Goal: Information Seeking & Learning: Learn about a topic

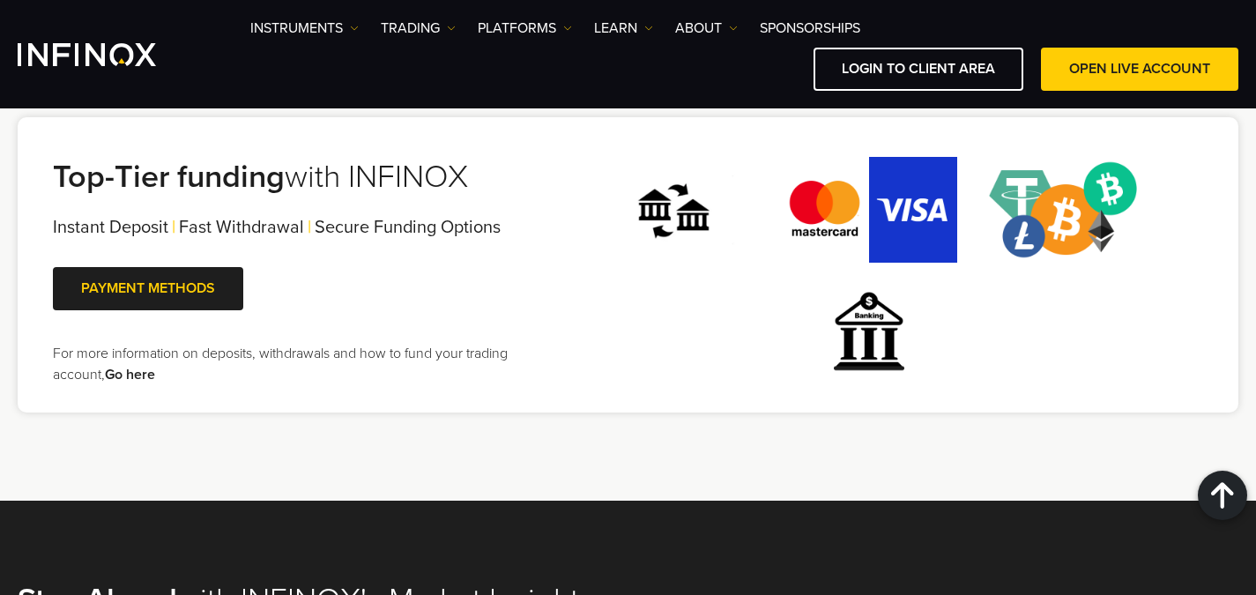
scroll to position [4142, 0]
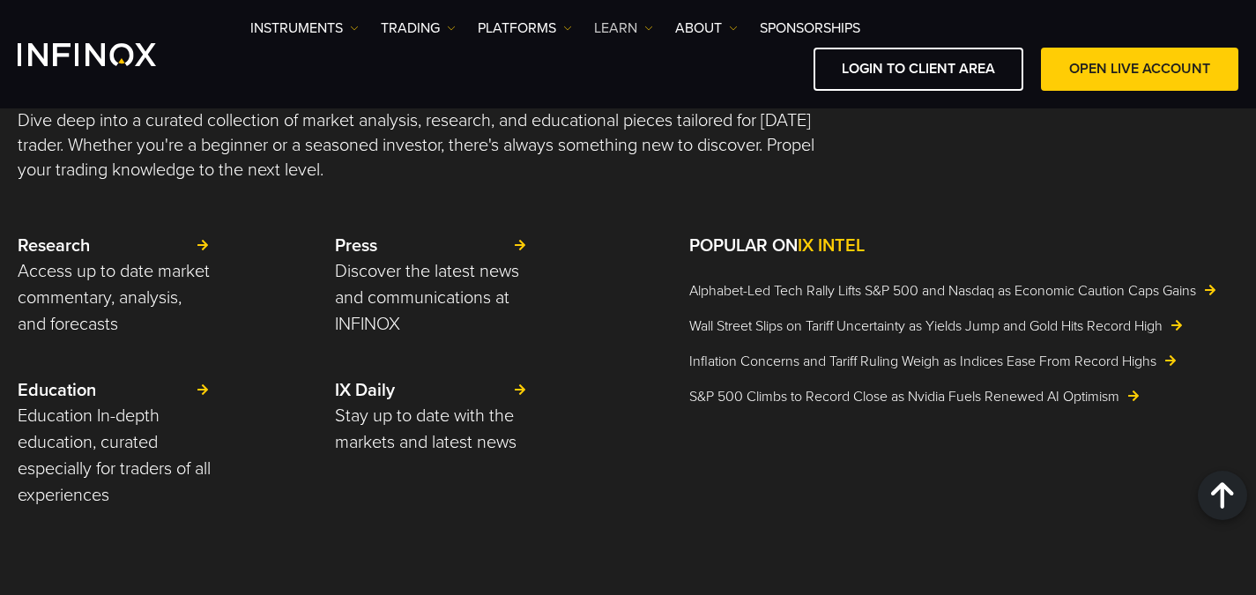
click at [632, 31] on link "Learn" at bounding box center [623, 28] width 59 height 21
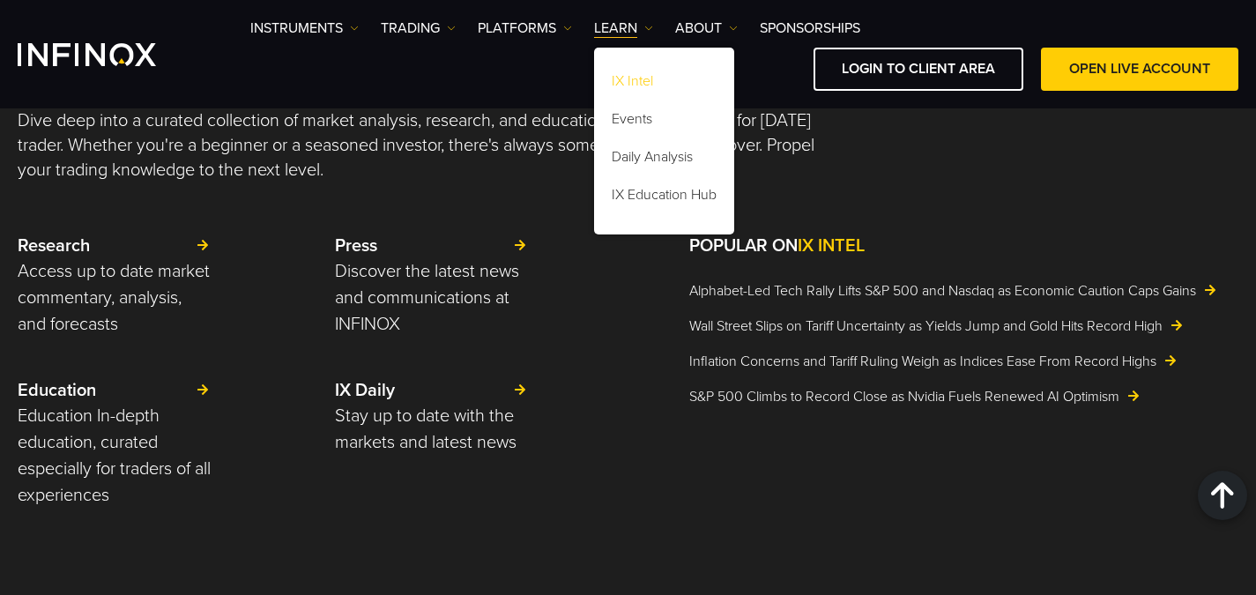
scroll to position [0, 0]
click at [634, 85] on link "IX Intel" at bounding box center [664, 84] width 140 height 38
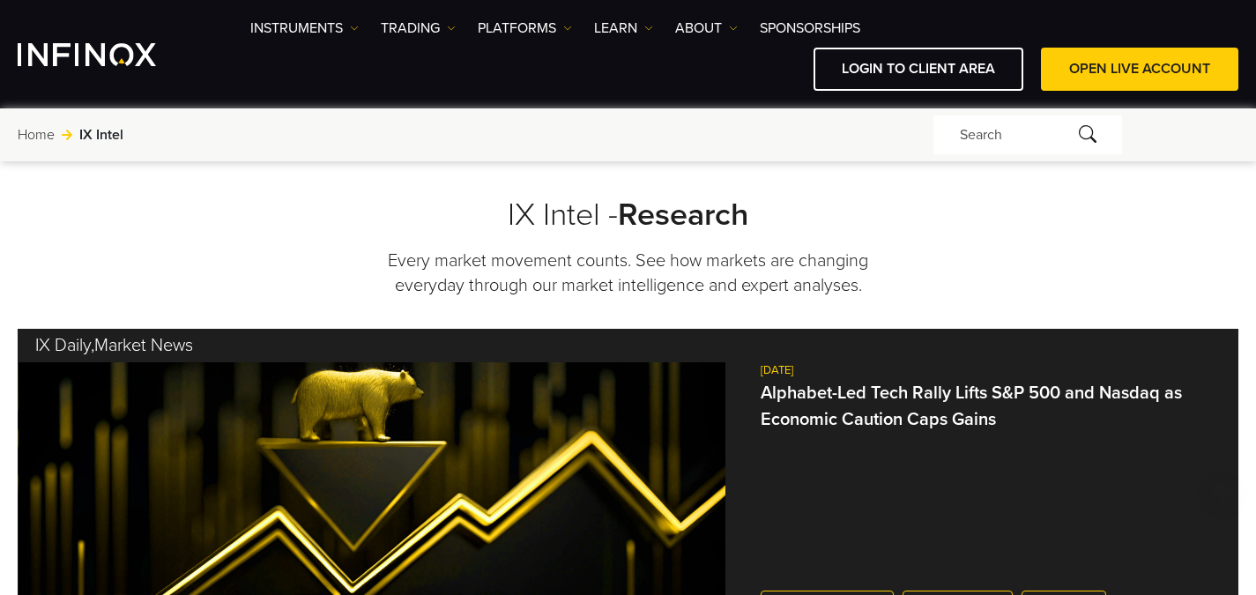
scroll to position [176, 0]
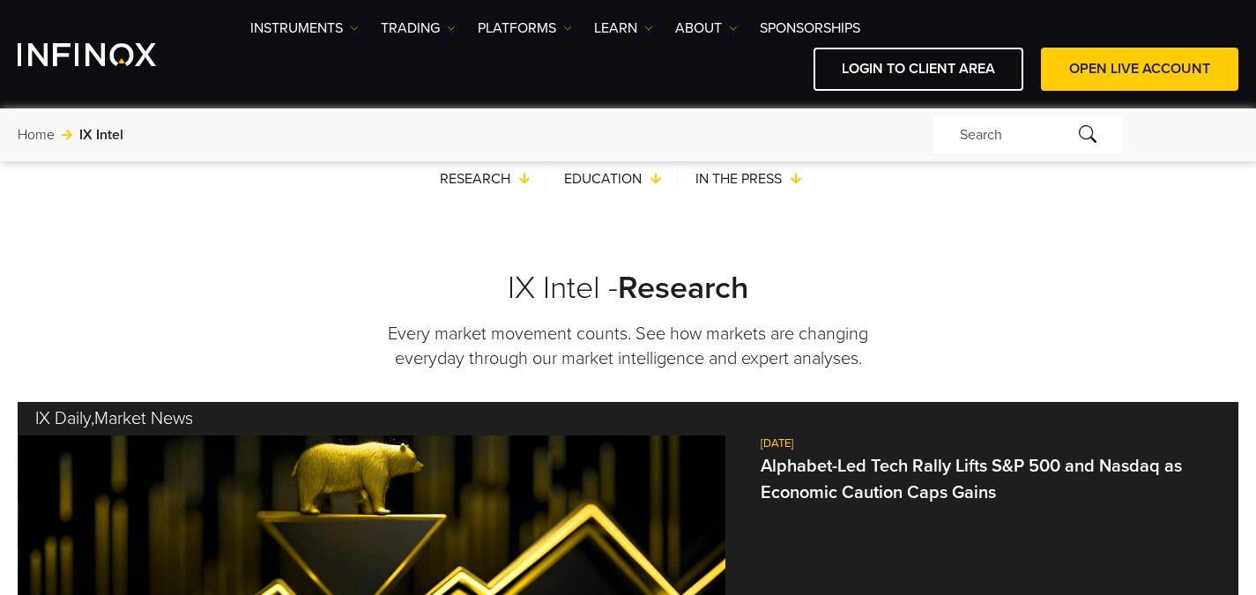
click at [125, 48] on img "INFINOX Logo" at bounding box center [87, 54] width 138 height 23
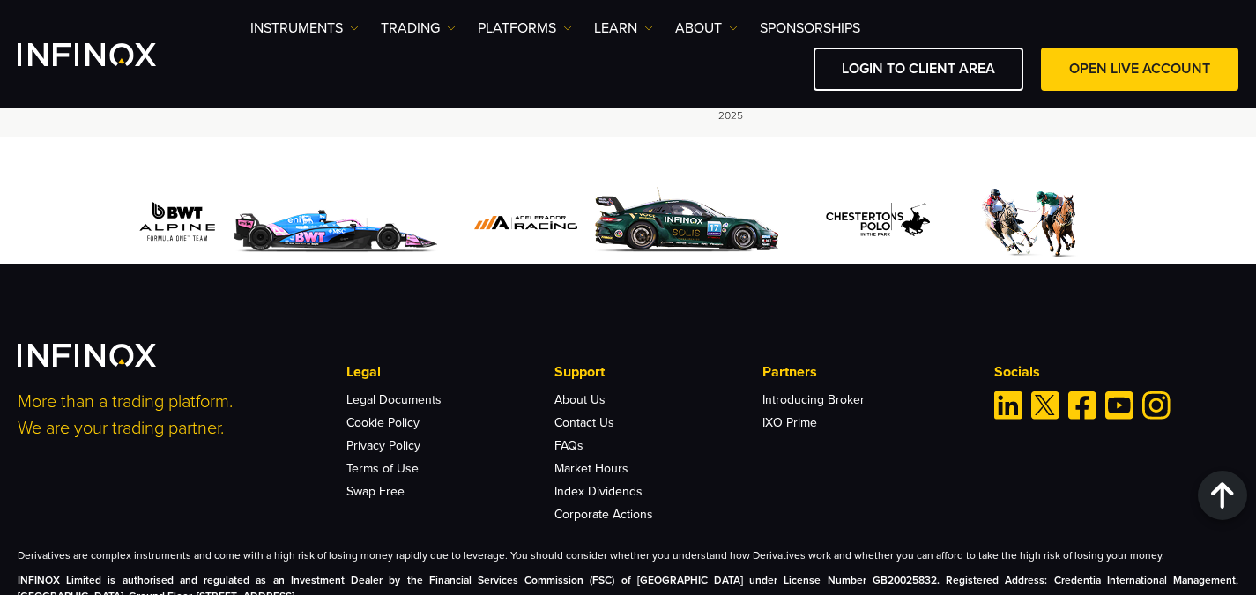
scroll to position [5620, 0]
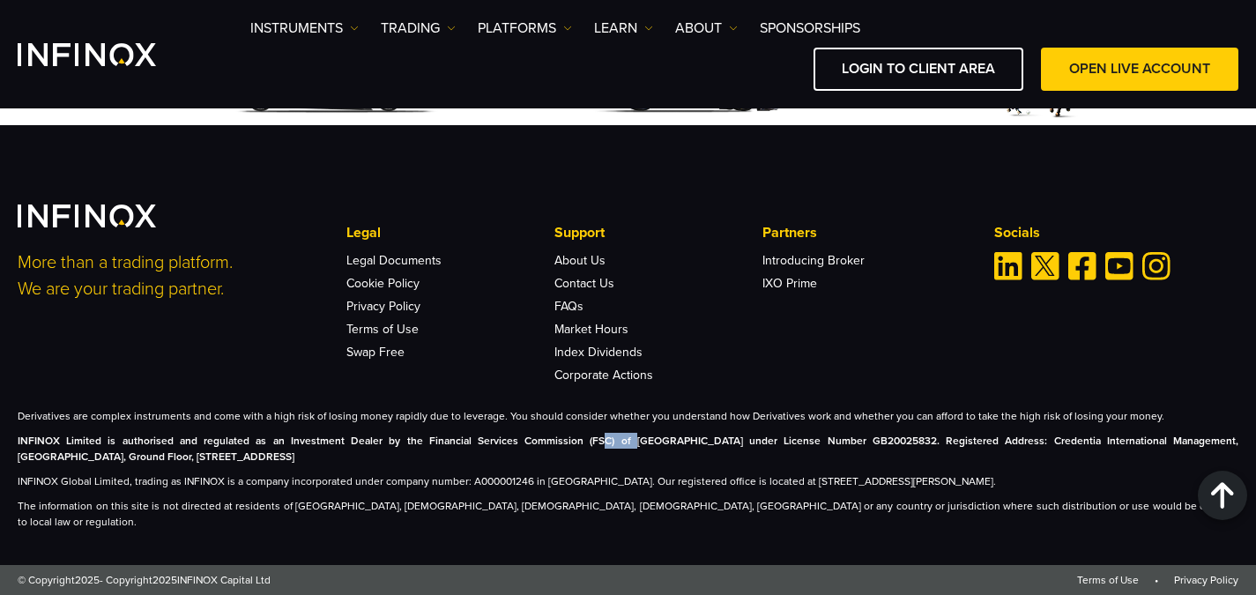
drag, startPoint x: 554, startPoint y: 464, endPoint x: 582, endPoint y: 459, distance: 27.7
click at [582, 459] on p "INFINOX Limited is authorised and regulated as an Investment Dealer by the Fina…" at bounding box center [628, 449] width 1221 height 32
click at [656, 464] on p "INFINOX Limited is authorised and regulated as an Investment Dealer by the Fina…" at bounding box center [628, 449] width 1221 height 32
drag, startPoint x: 303, startPoint y: 457, endPoint x: 366, endPoint y: 462, distance: 62.7
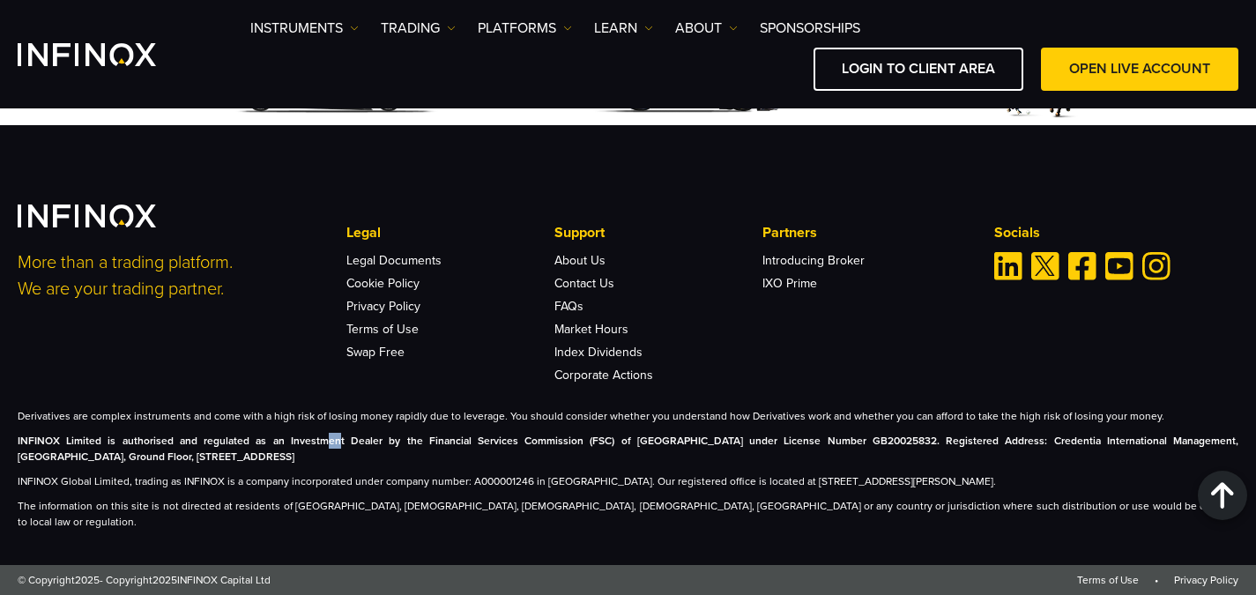
click at [336, 458] on strong "INFINOX Limited is authorised and regulated as an Investment Dealer by the Fina…" at bounding box center [628, 448] width 1221 height 28
click at [379, 458] on strong "INFINOX Limited is authorised and regulated as an Investment Dealer by the Fina…" at bounding box center [628, 448] width 1221 height 28
click at [389, 458] on strong "INFINOX Limited is authorised and regulated as an Investment Dealer by the Fina…" at bounding box center [628, 448] width 1221 height 28
drag, startPoint x: 390, startPoint y: 456, endPoint x: 573, endPoint y: 457, distance: 182.4
click at [573, 457] on strong "INFINOX Limited is authorised and regulated as an Investment Dealer by the Fina…" at bounding box center [628, 448] width 1221 height 28
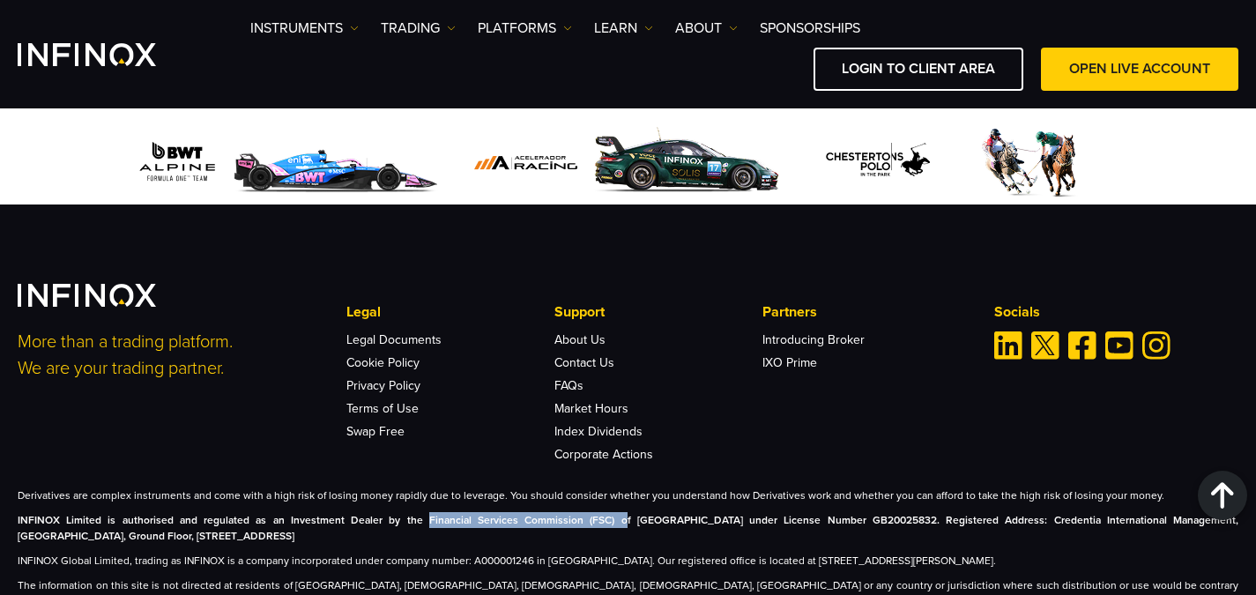
scroll to position [5532, 0]
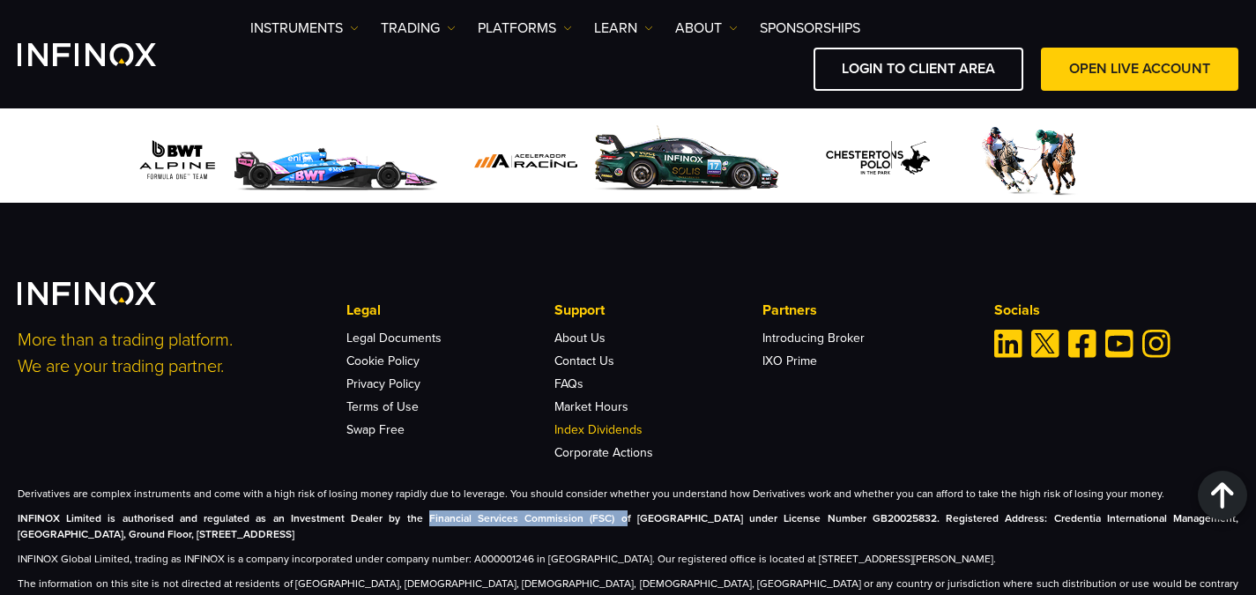
click at [633, 437] on link "Index Dividends" at bounding box center [598, 429] width 88 height 15
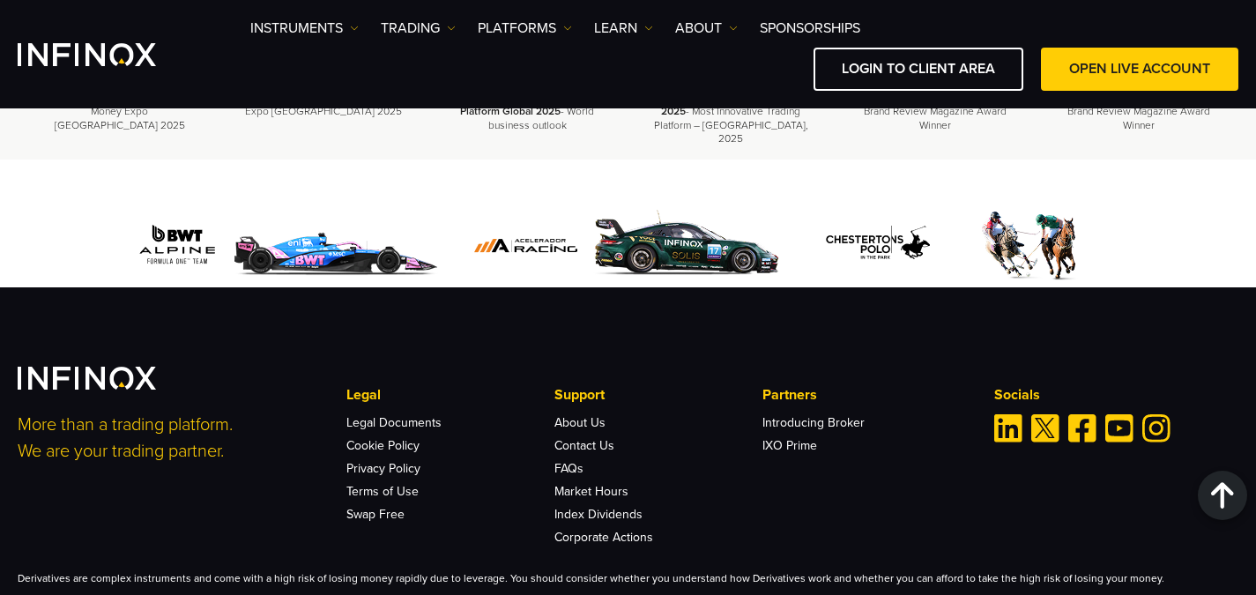
scroll to position [3386, 0]
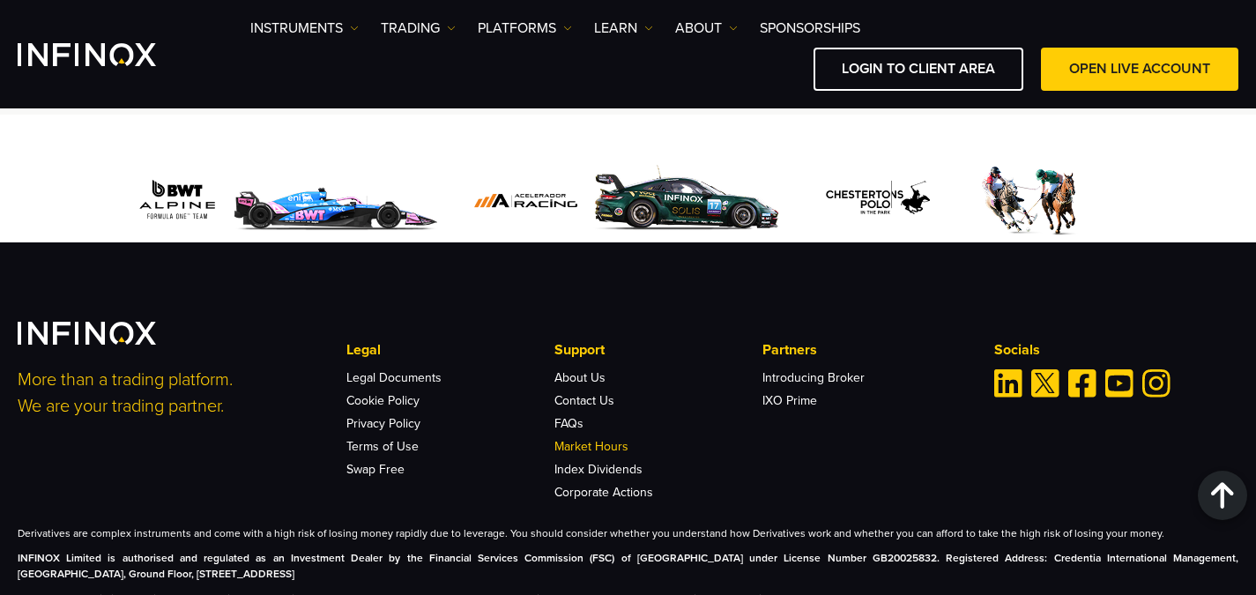
click at [557, 439] on link "Market Hours" at bounding box center [591, 446] width 74 height 15
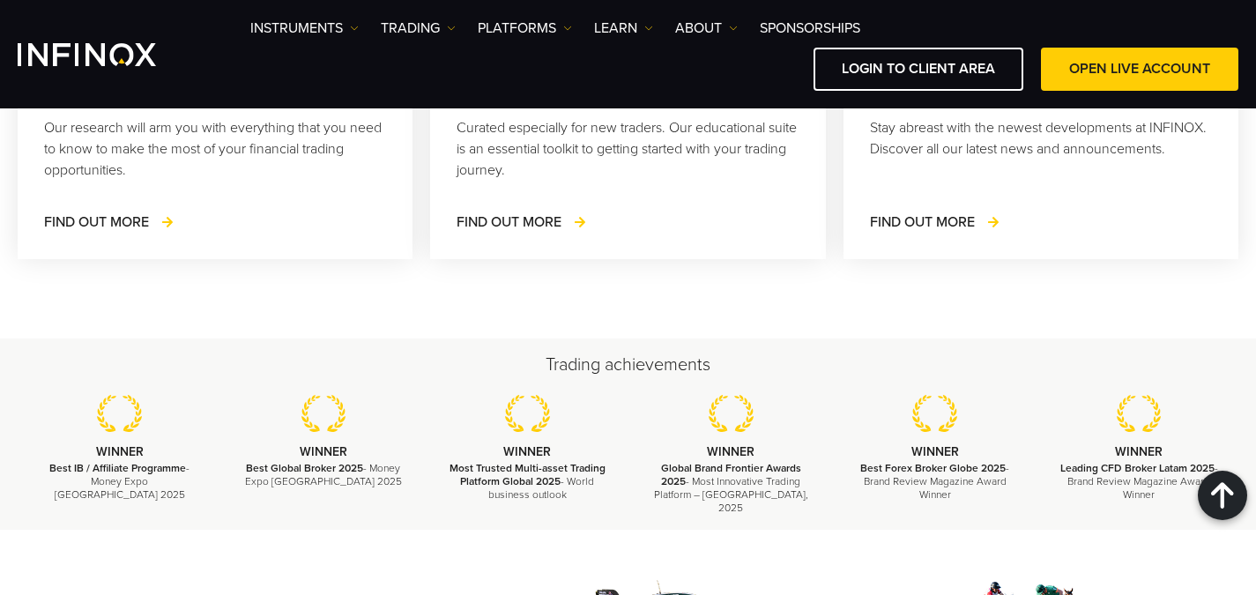
scroll to position [3525, 0]
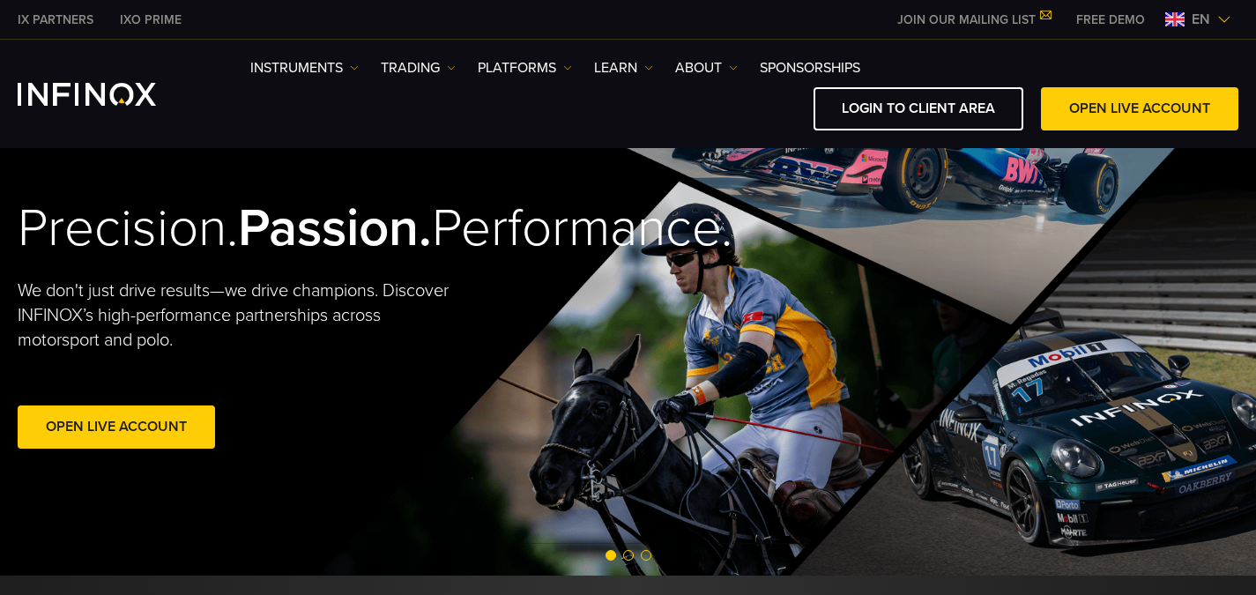
scroll to position [1, 0]
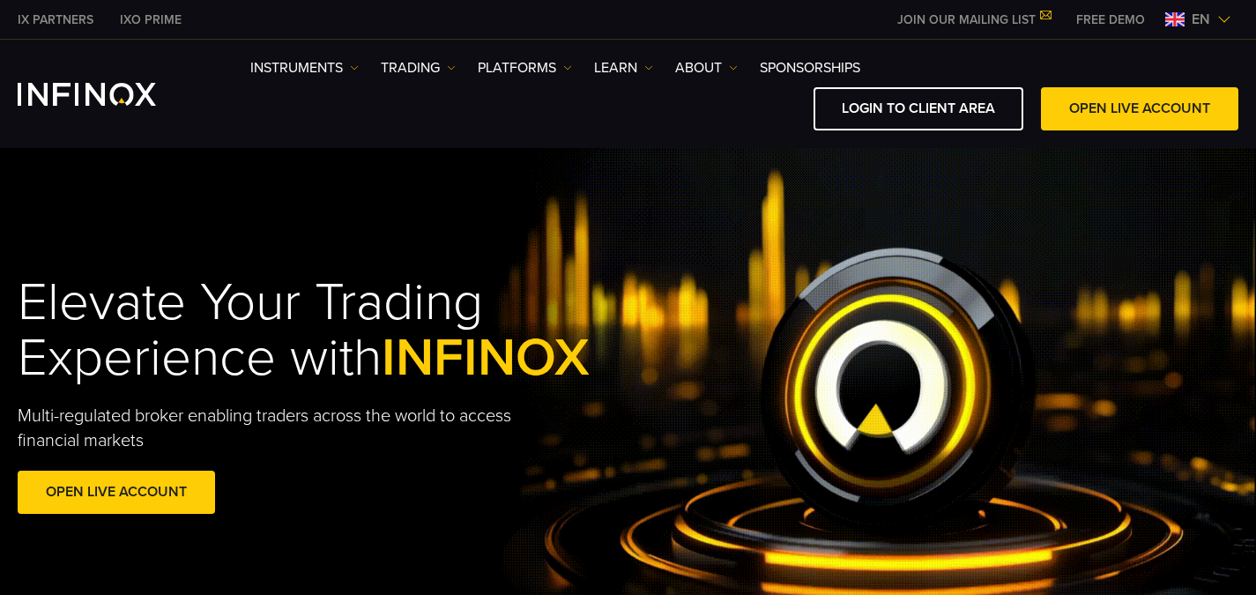
click at [1223, 21] on img at bounding box center [1224, 19] width 14 height 14
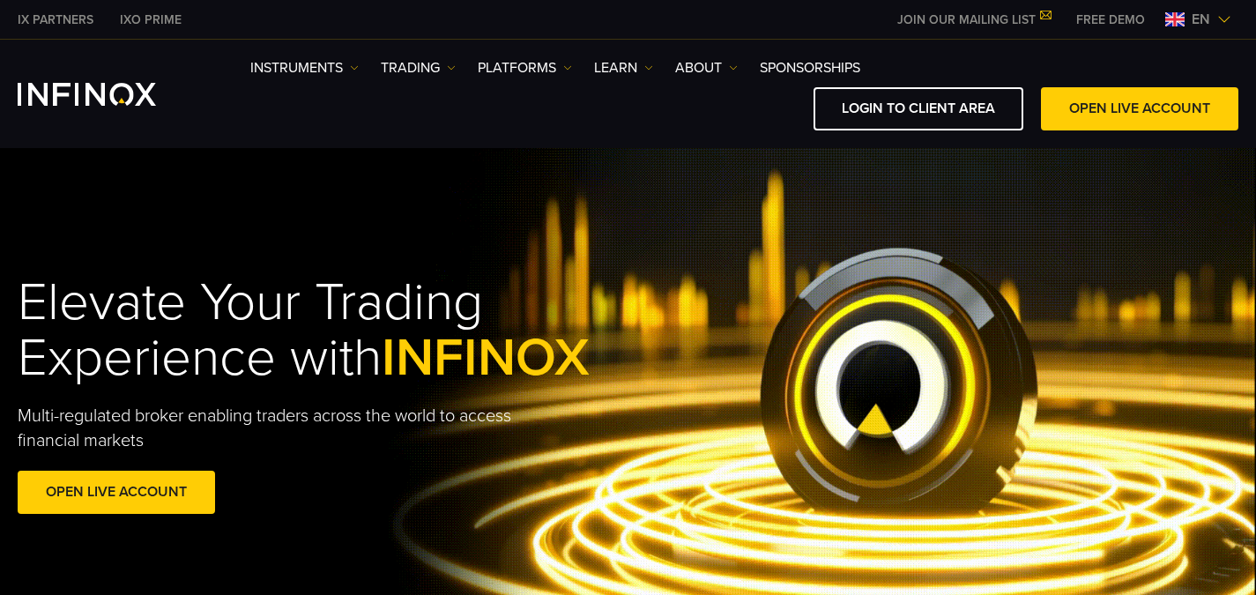
click at [1223, 21] on img at bounding box center [1224, 19] width 14 height 14
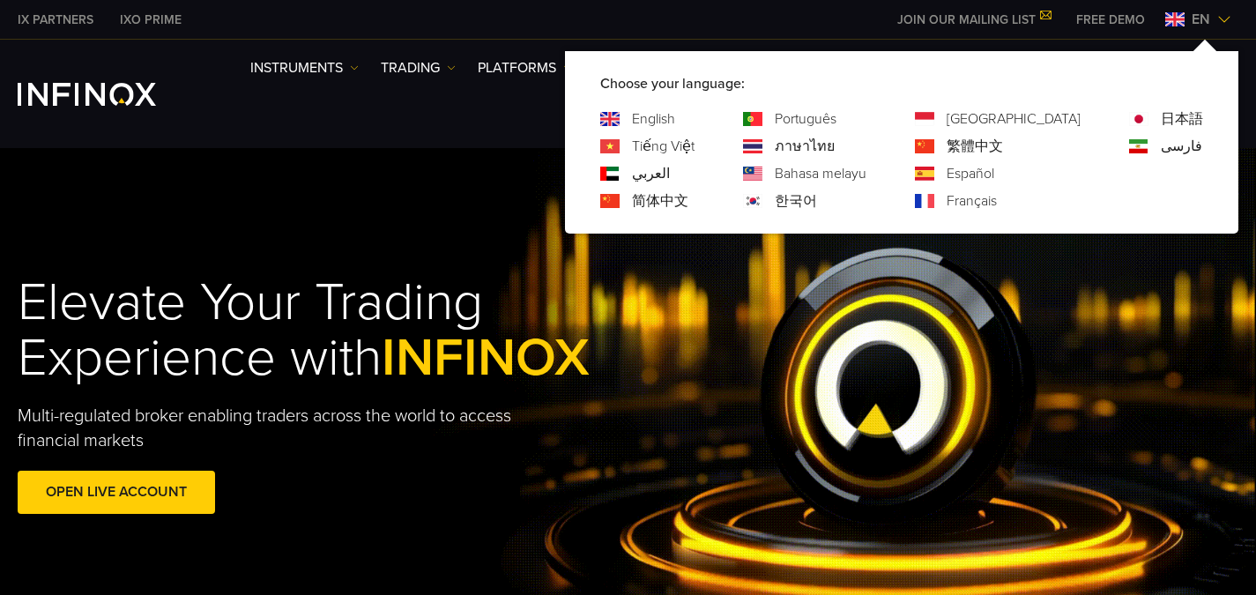
click at [1223, 23] on img at bounding box center [1224, 19] width 14 height 14
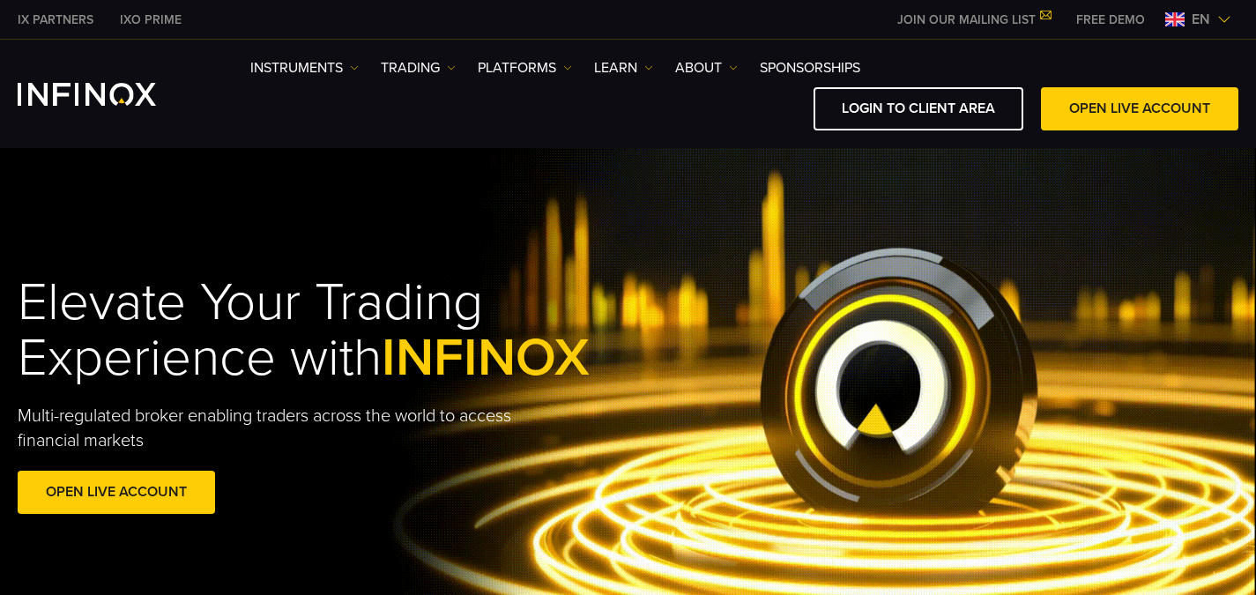
click at [1223, 23] on img at bounding box center [1224, 19] width 14 height 14
